Goal: Task Accomplishment & Management: Manage account settings

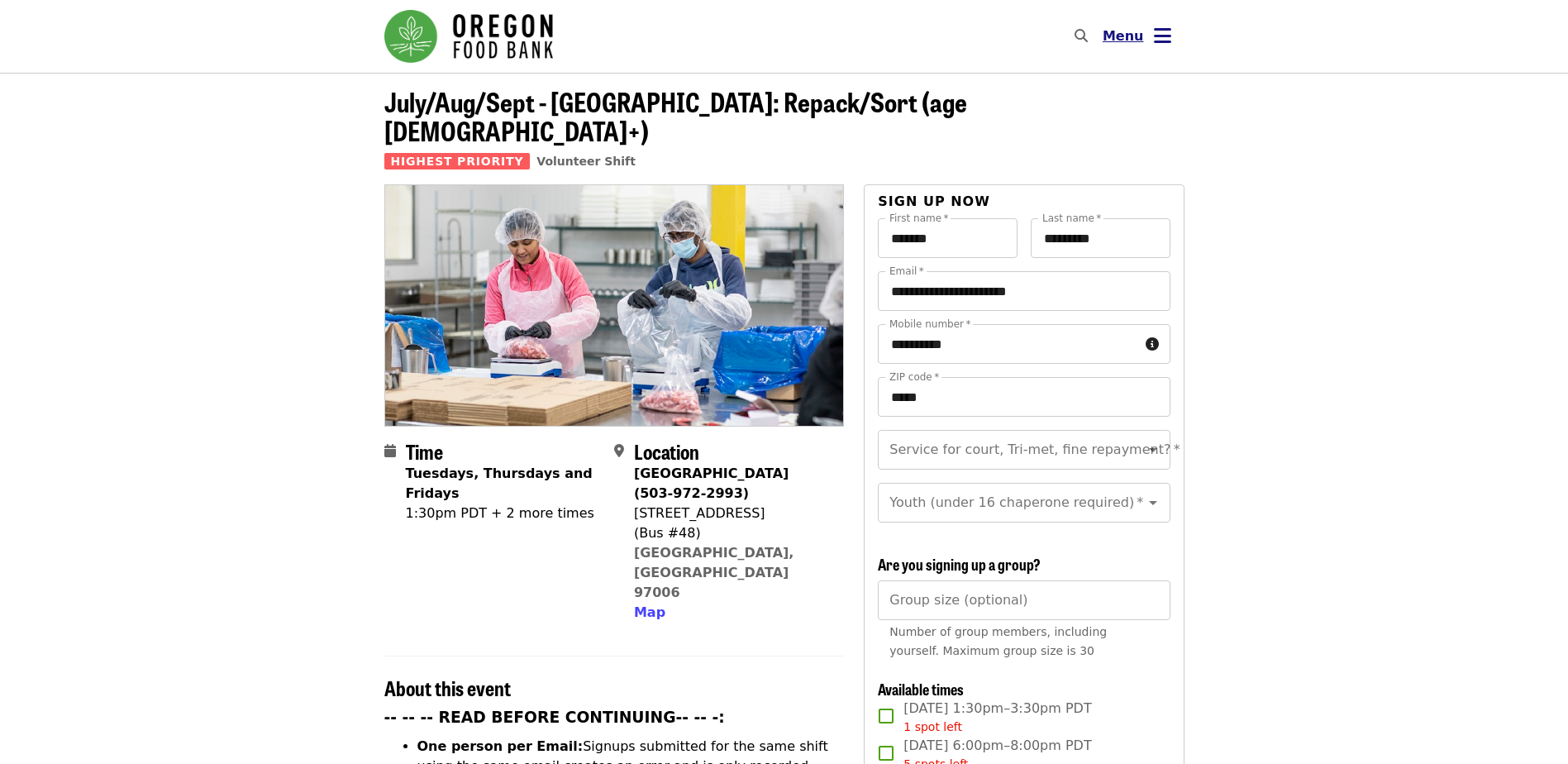
click at [1115, 36] on span "Menu" at bounding box center [1123, 36] width 41 height 16
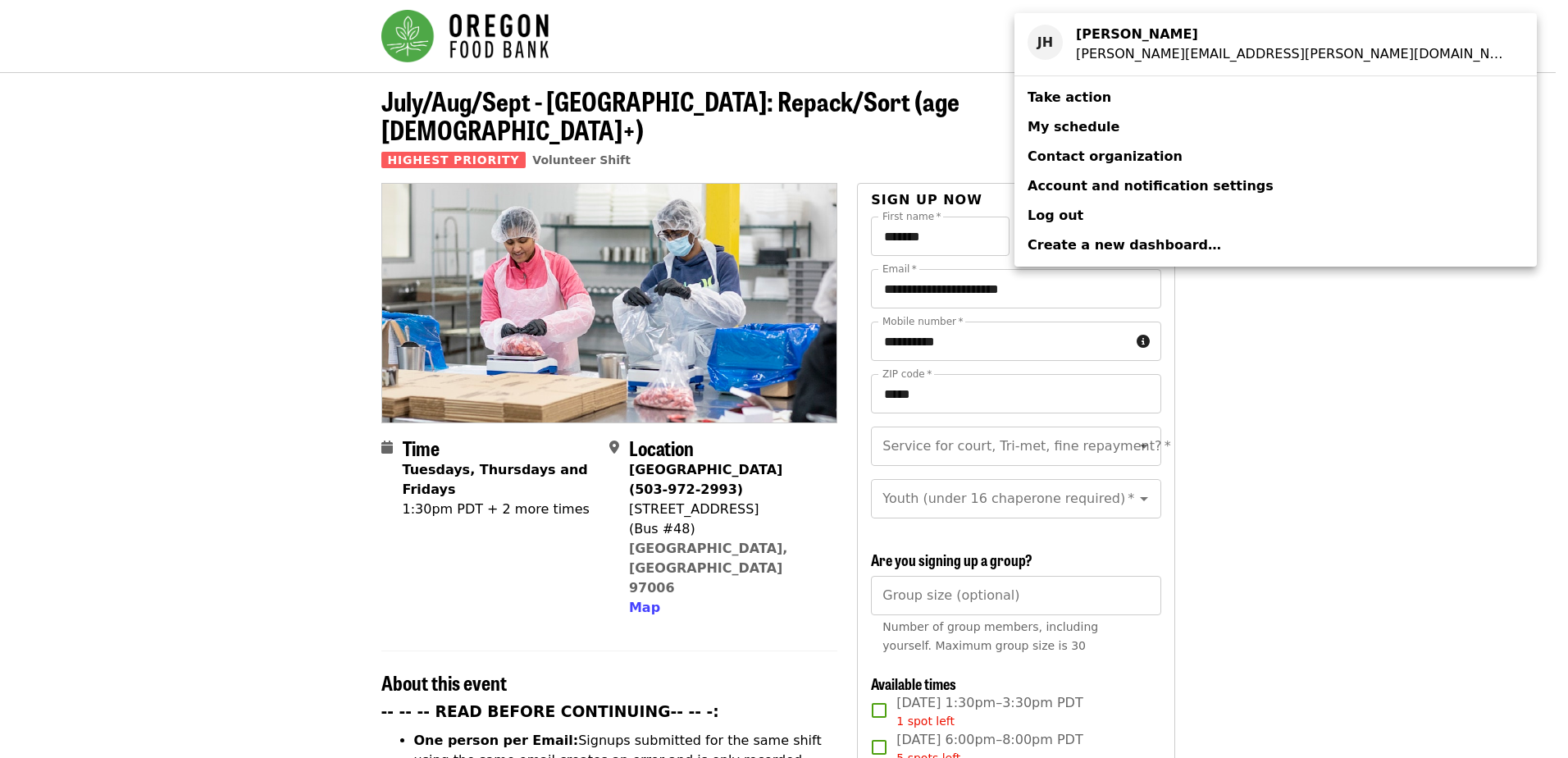
click at [1098, 119] on span "My schedule" at bounding box center [1073, 126] width 92 height 16
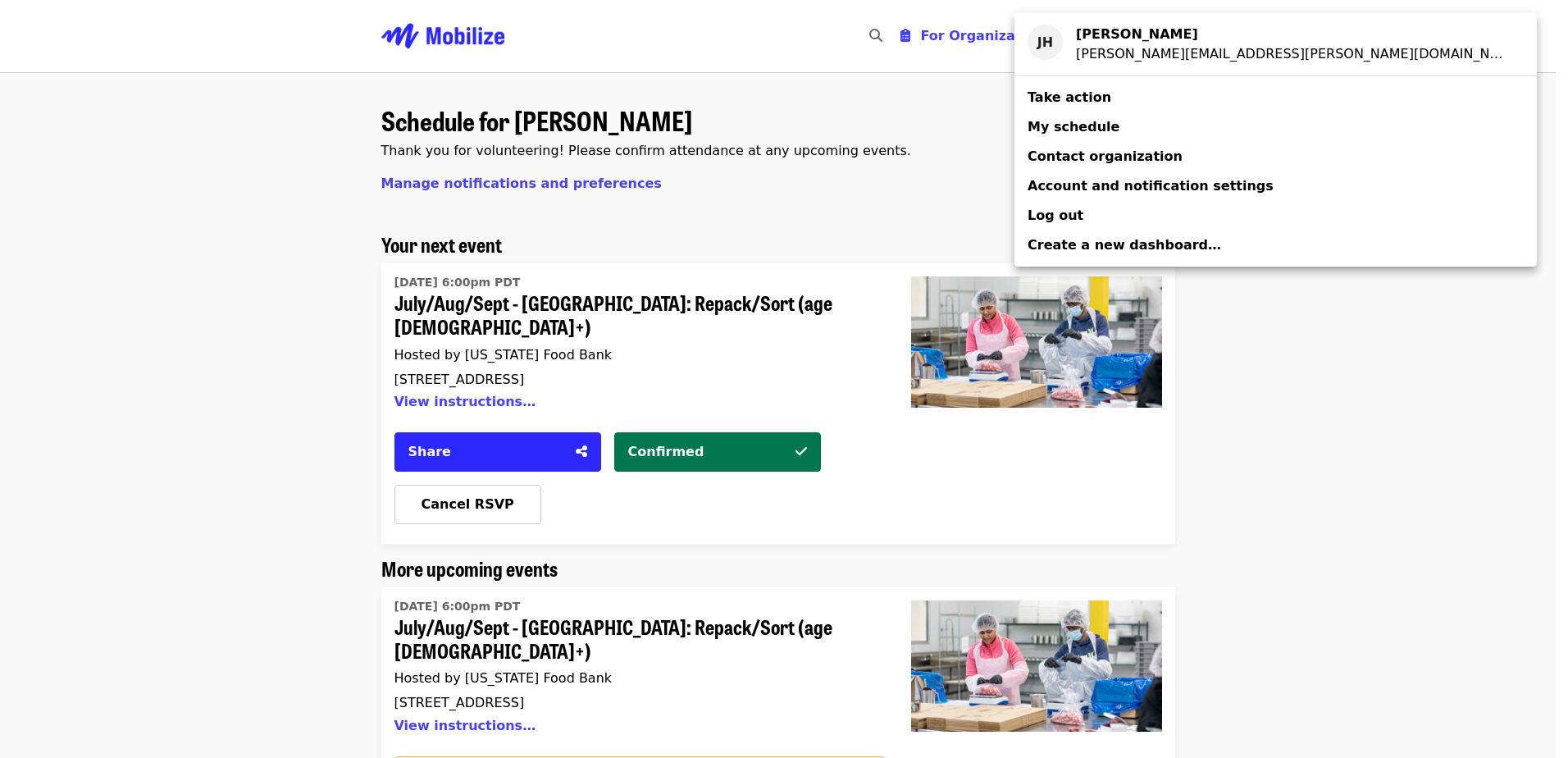
click at [1357, 221] on div "Account menu" at bounding box center [784, 379] width 1568 height 758
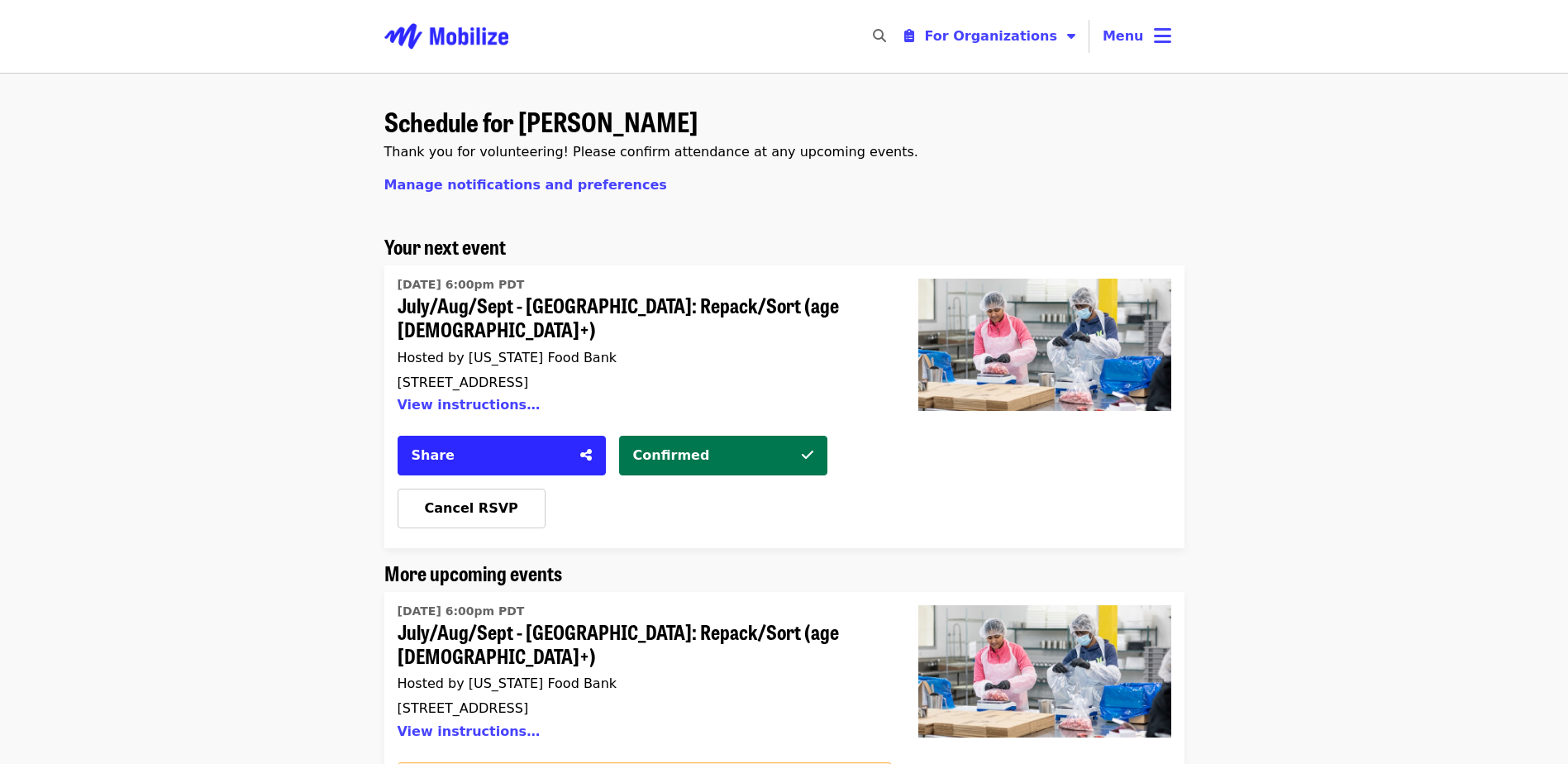
scroll to position [83, 0]
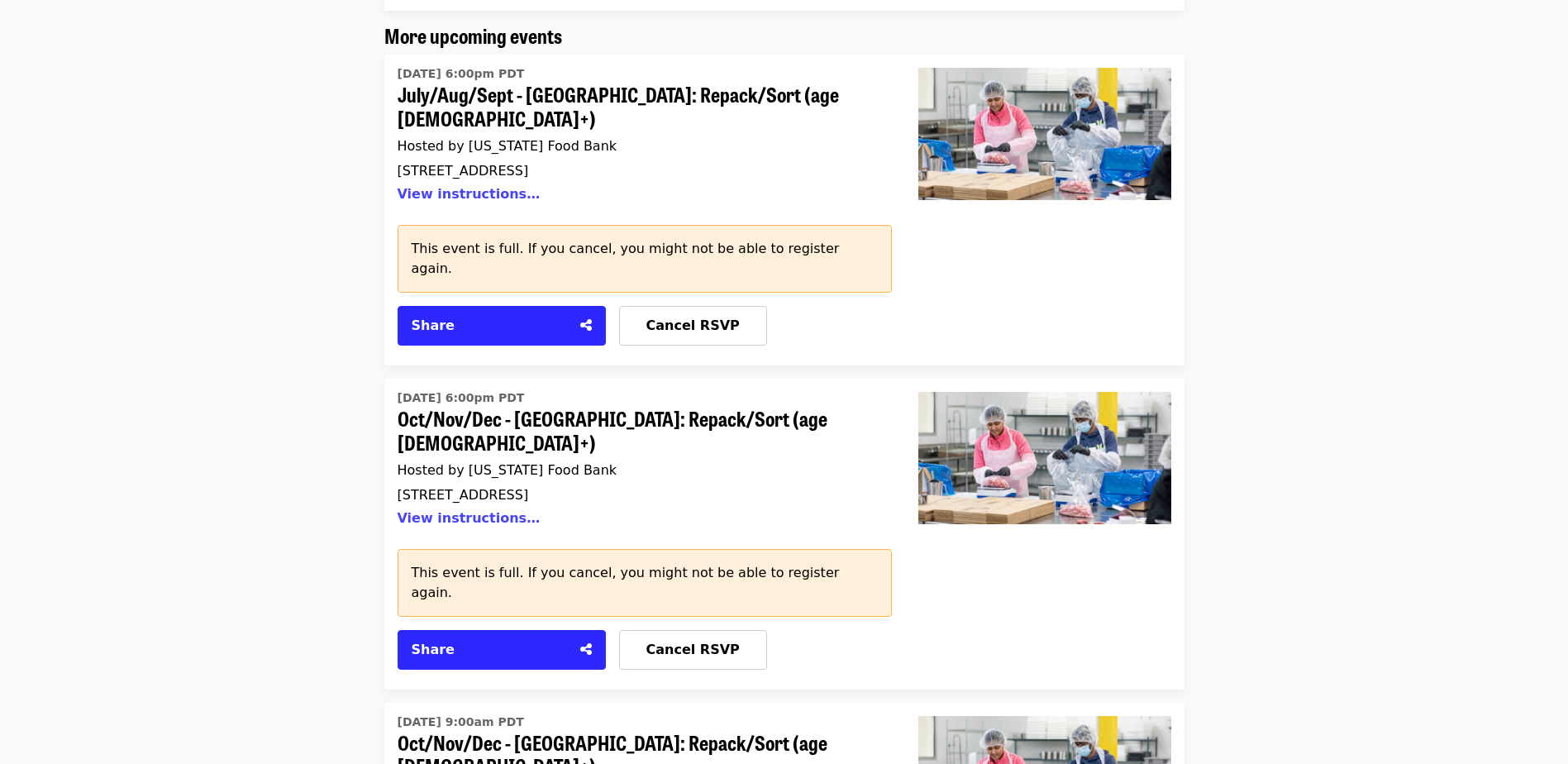
scroll to position [578, 0]
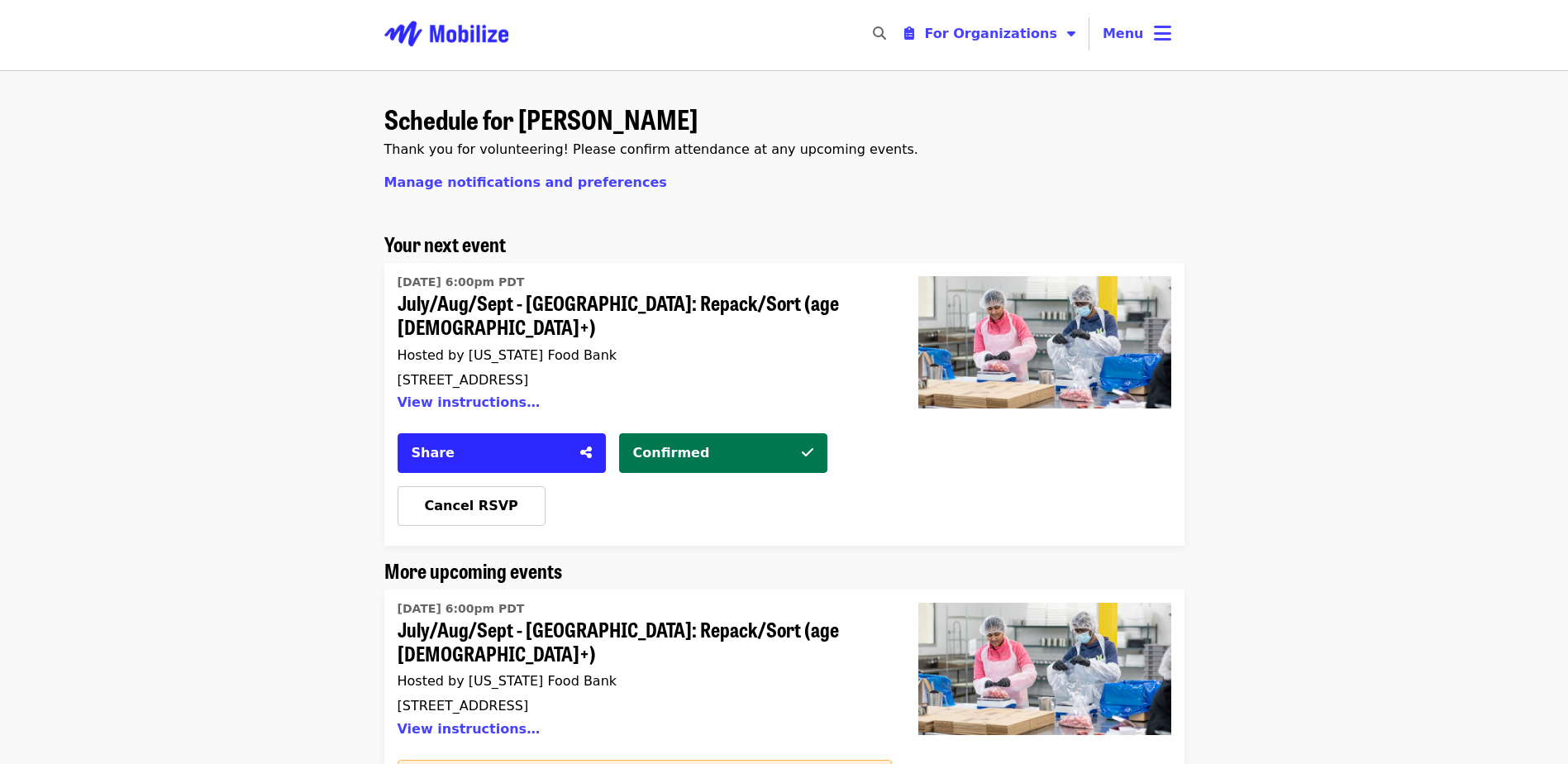
scroll to position [0, 0]
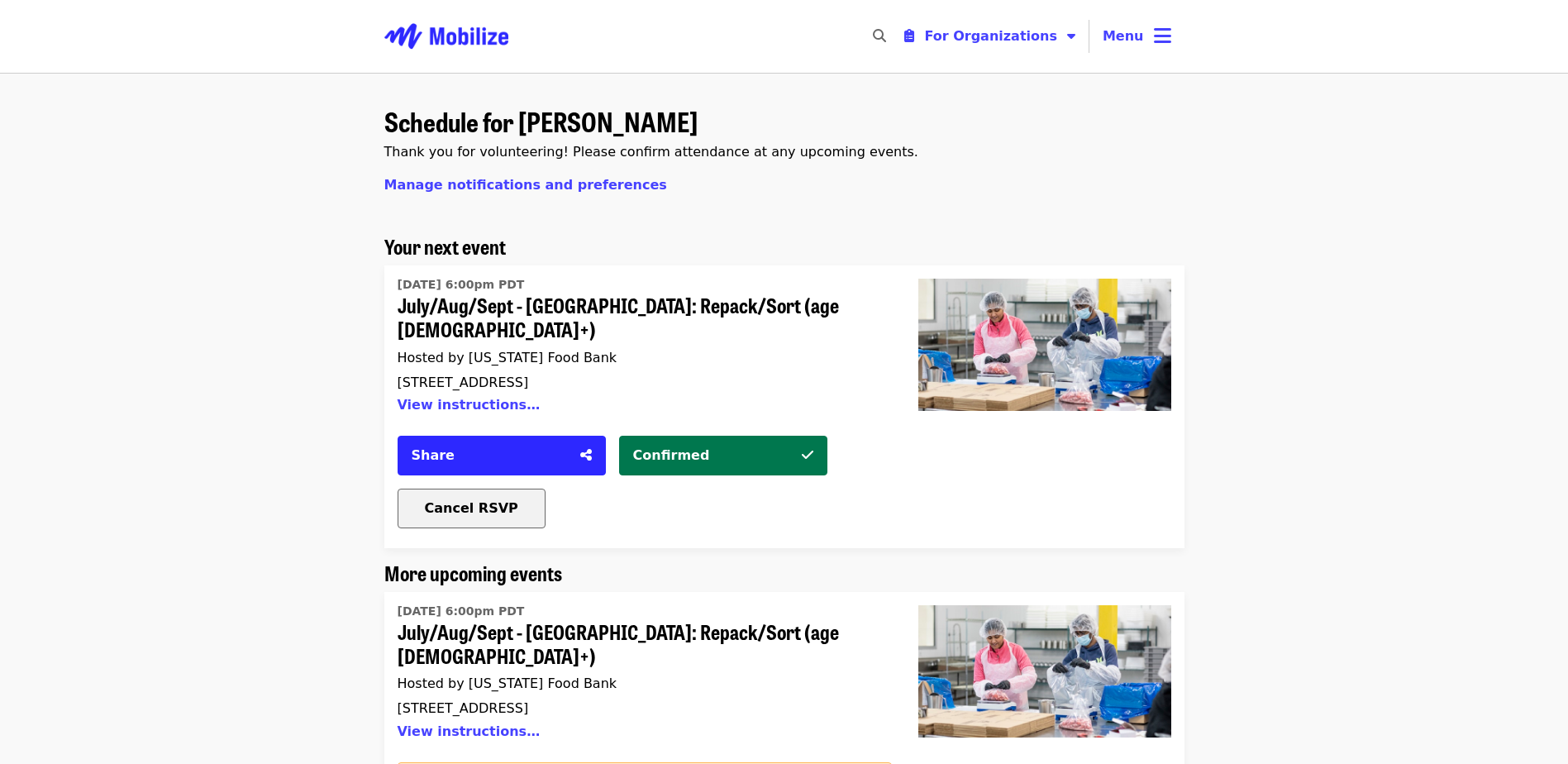
click at [489, 500] on span "Cancel RSVP" at bounding box center [471, 508] width 94 height 16
